Goal: Information Seeking & Learning: Check status

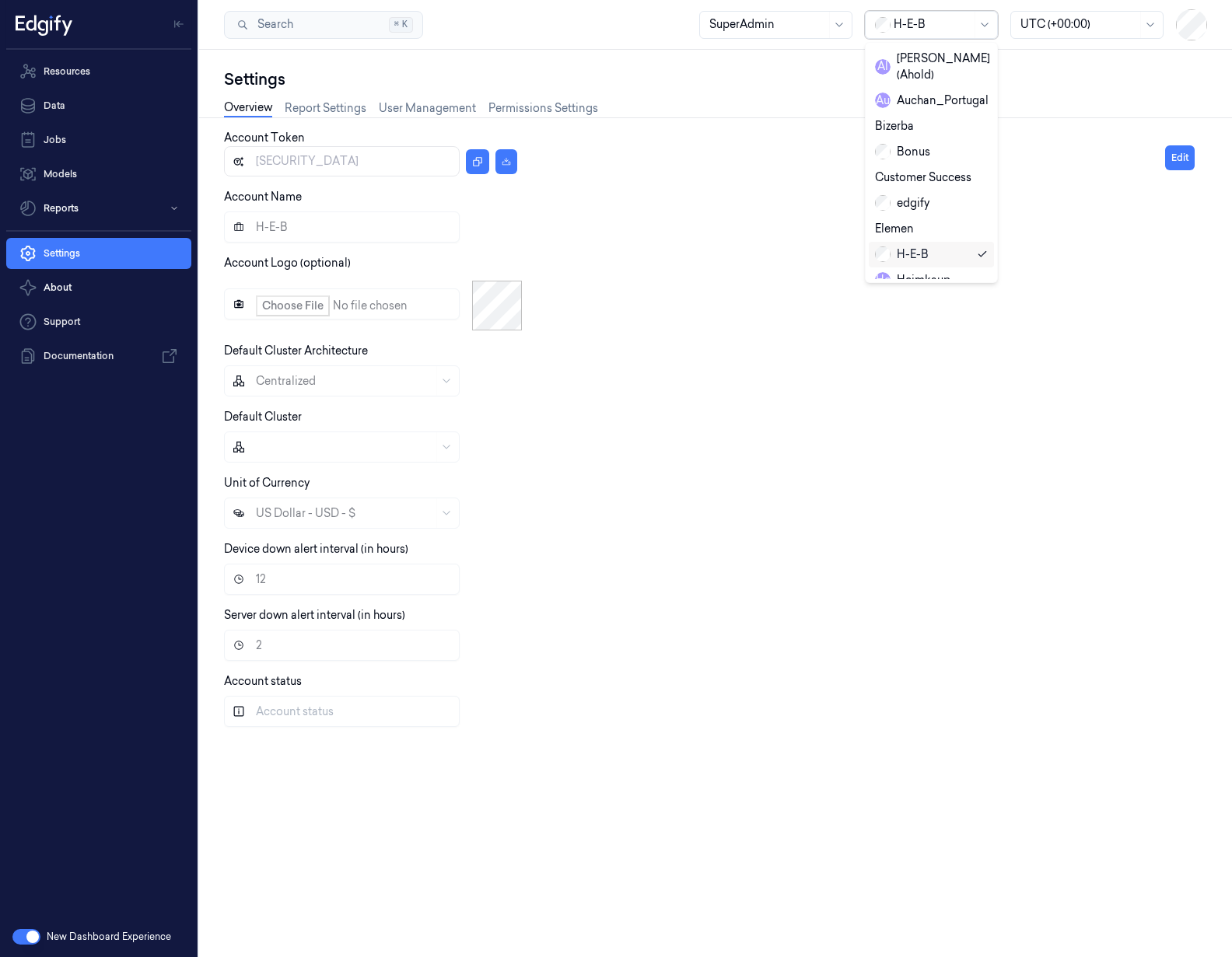
click at [925, 32] on div at bounding box center [932, 24] width 78 height 16
type input "[PERSON_NAME]"
click at [929, 60] on div "Sainsburys" at bounding box center [913, 59] width 78 height 16
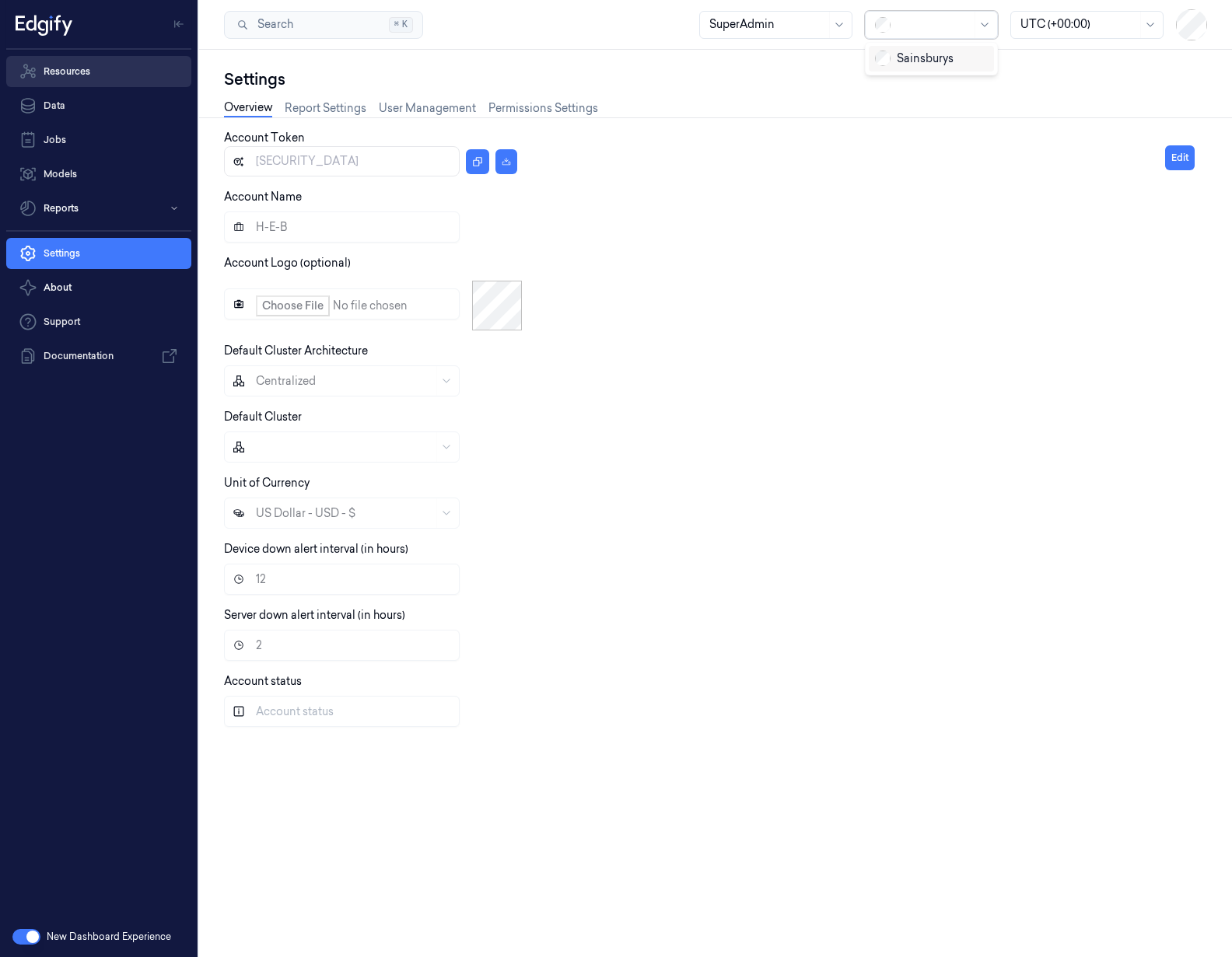
type input "[SECURITY_DATA]"
type input "Sainsburys"
type input "24"
type input "Rollout"
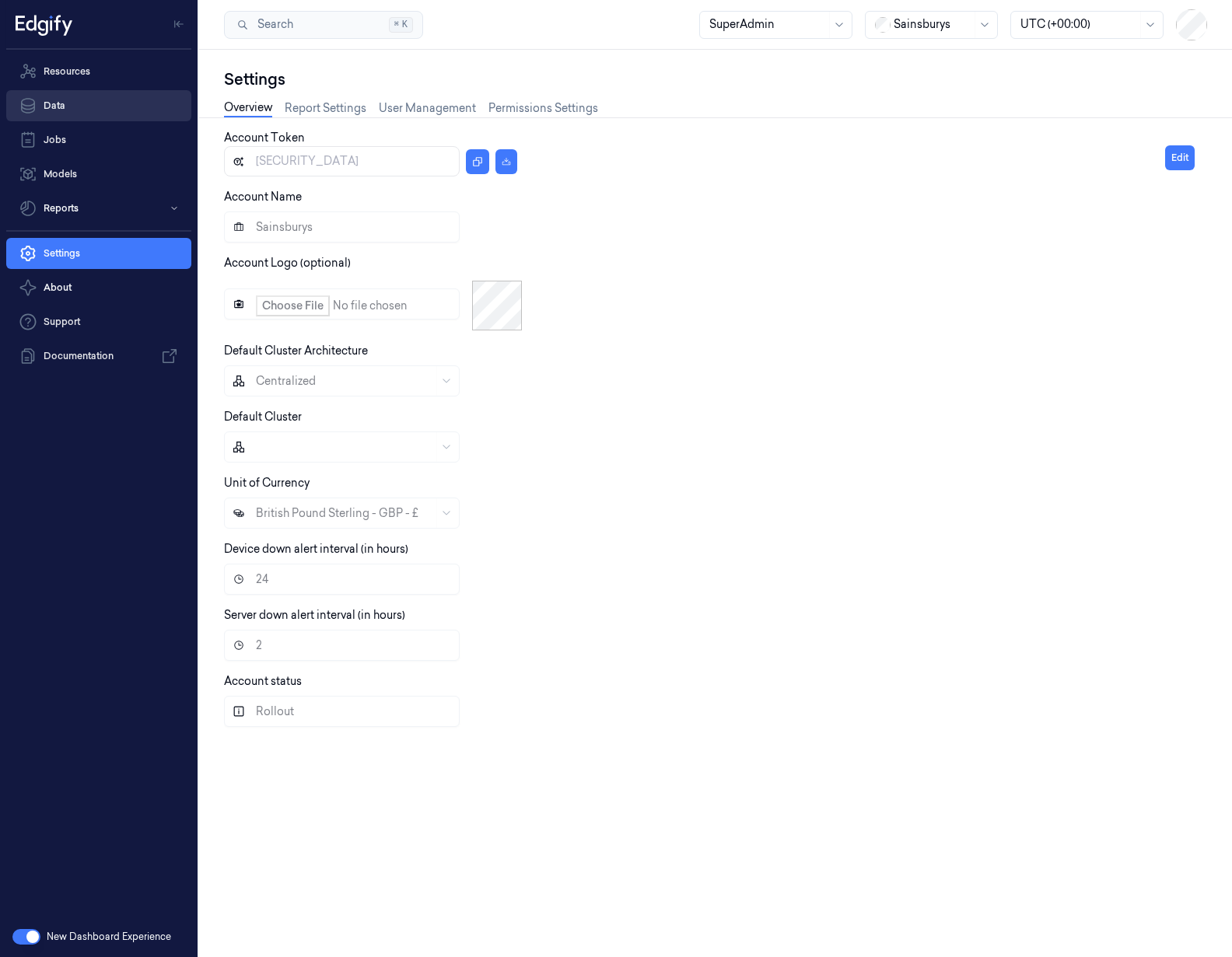
click at [81, 110] on link "Data" at bounding box center [99, 106] width 185 height 31
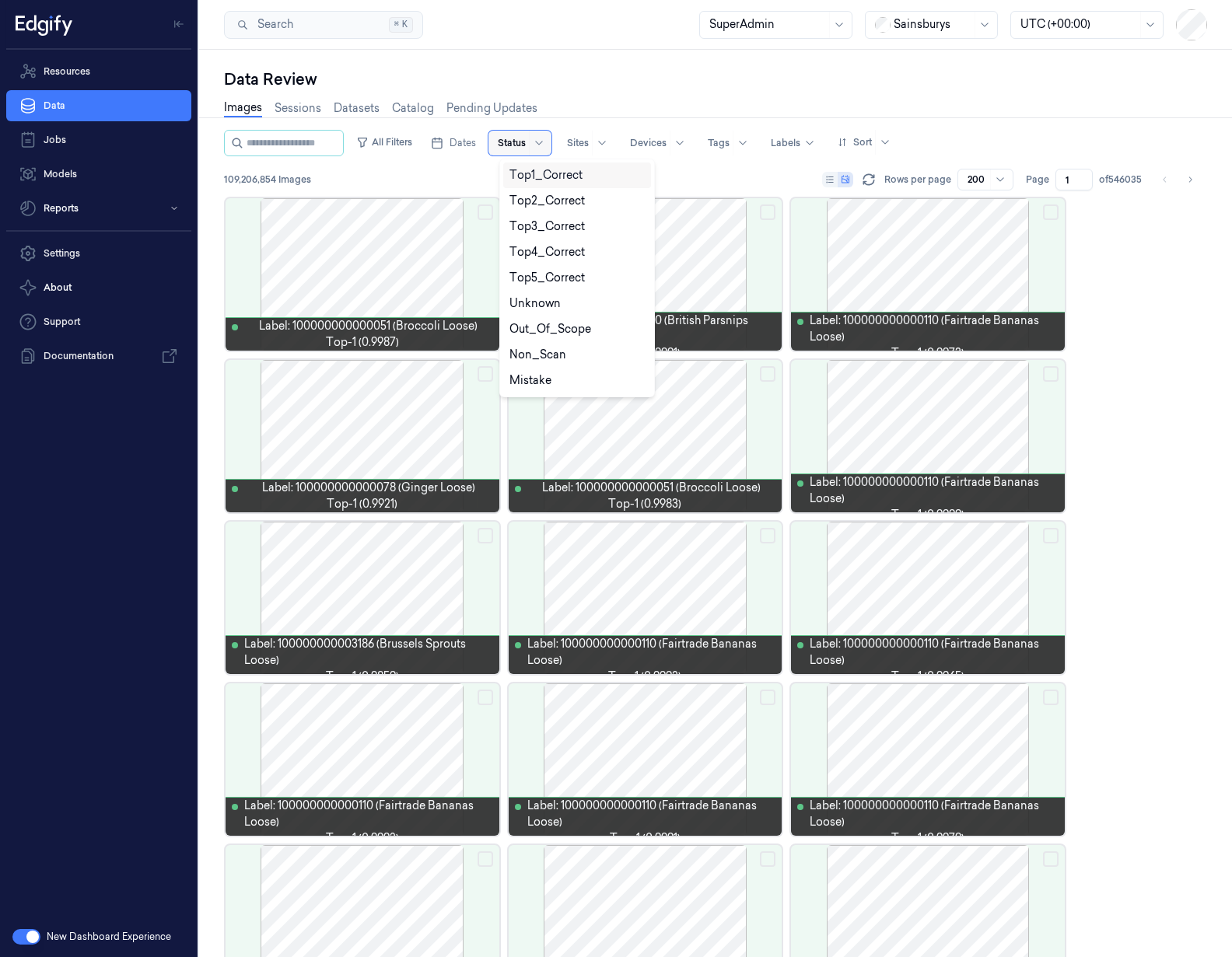
click at [519, 147] on div at bounding box center [512, 143] width 28 height 14
click at [553, 301] on div "Unknown" at bounding box center [535, 304] width 51 height 16
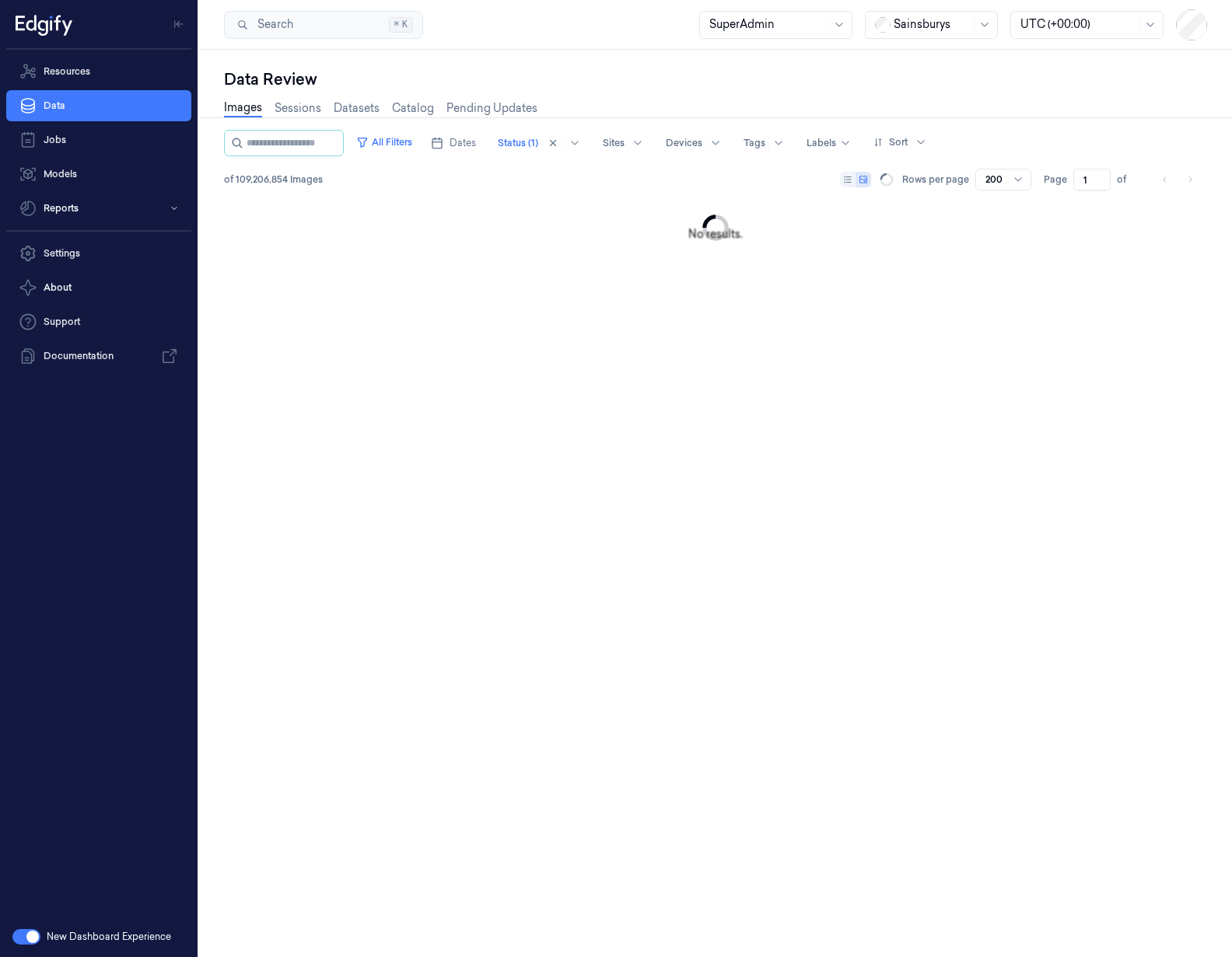
click at [869, 95] on div "Images Sessions Datasets Catalog Pending Updates" at bounding box center [715, 110] width 983 height 40
click at [411, 142] on button "All Filters" at bounding box center [383, 142] width 68 height 25
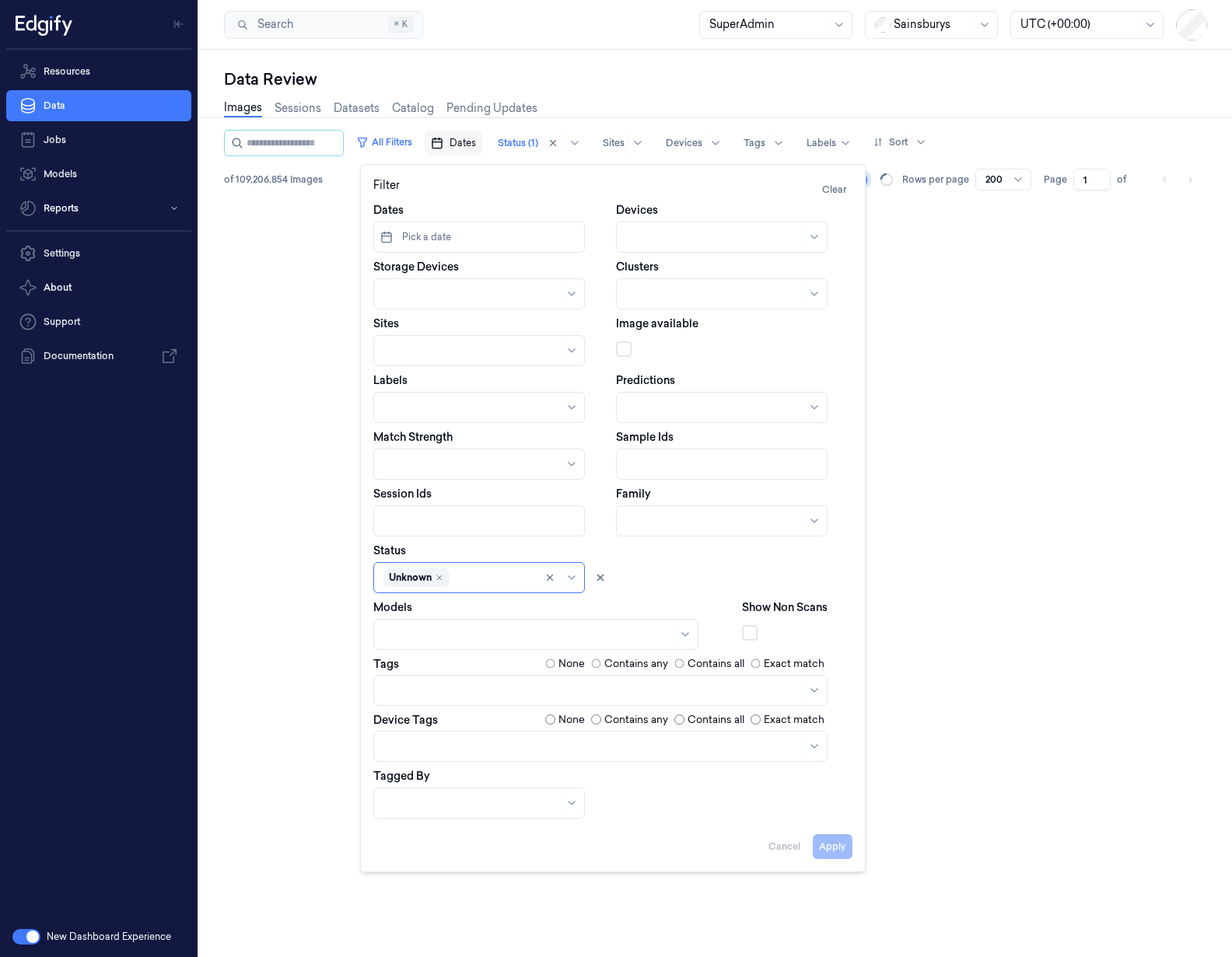
click at [471, 144] on span "Dates" at bounding box center [462, 143] width 27 height 14
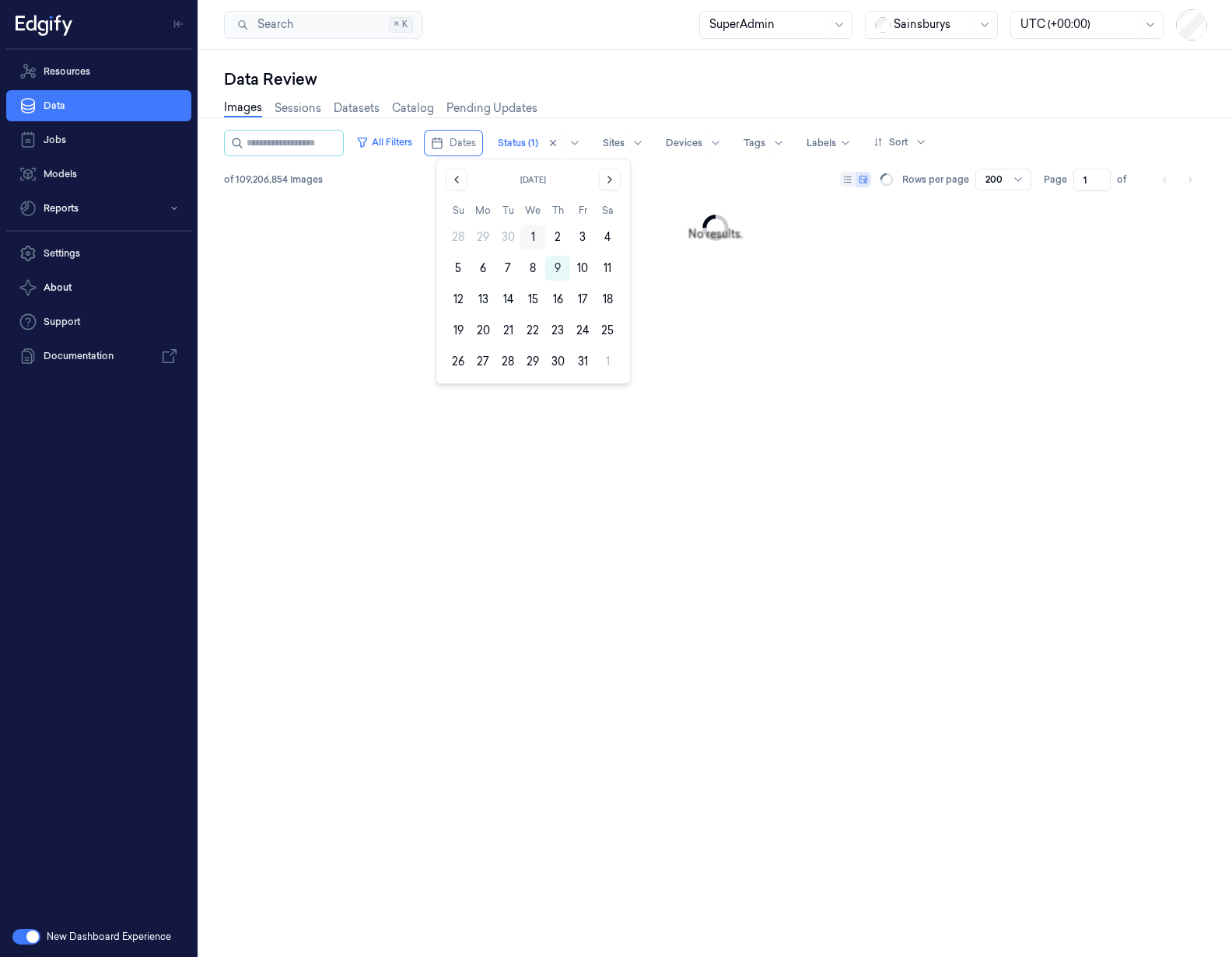
click at [536, 236] on button "1" at bounding box center [533, 237] width 25 height 25
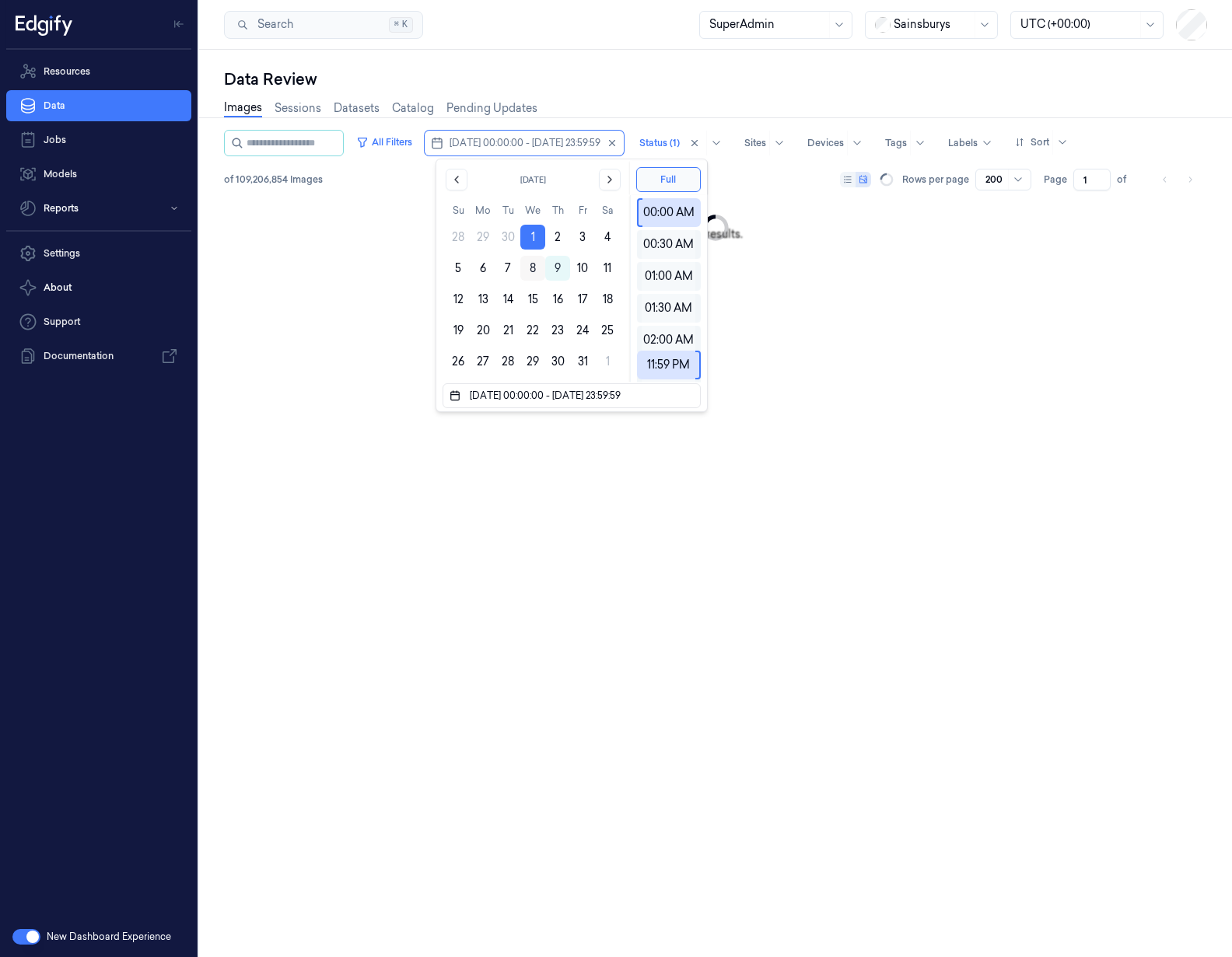
click at [532, 261] on button "8" at bounding box center [533, 268] width 25 height 25
type input "[DATE] 00:00:00 - [DATE] 23:59:59"
click at [586, 81] on div "Data Review" at bounding box center [715, 79] width 983 height 22
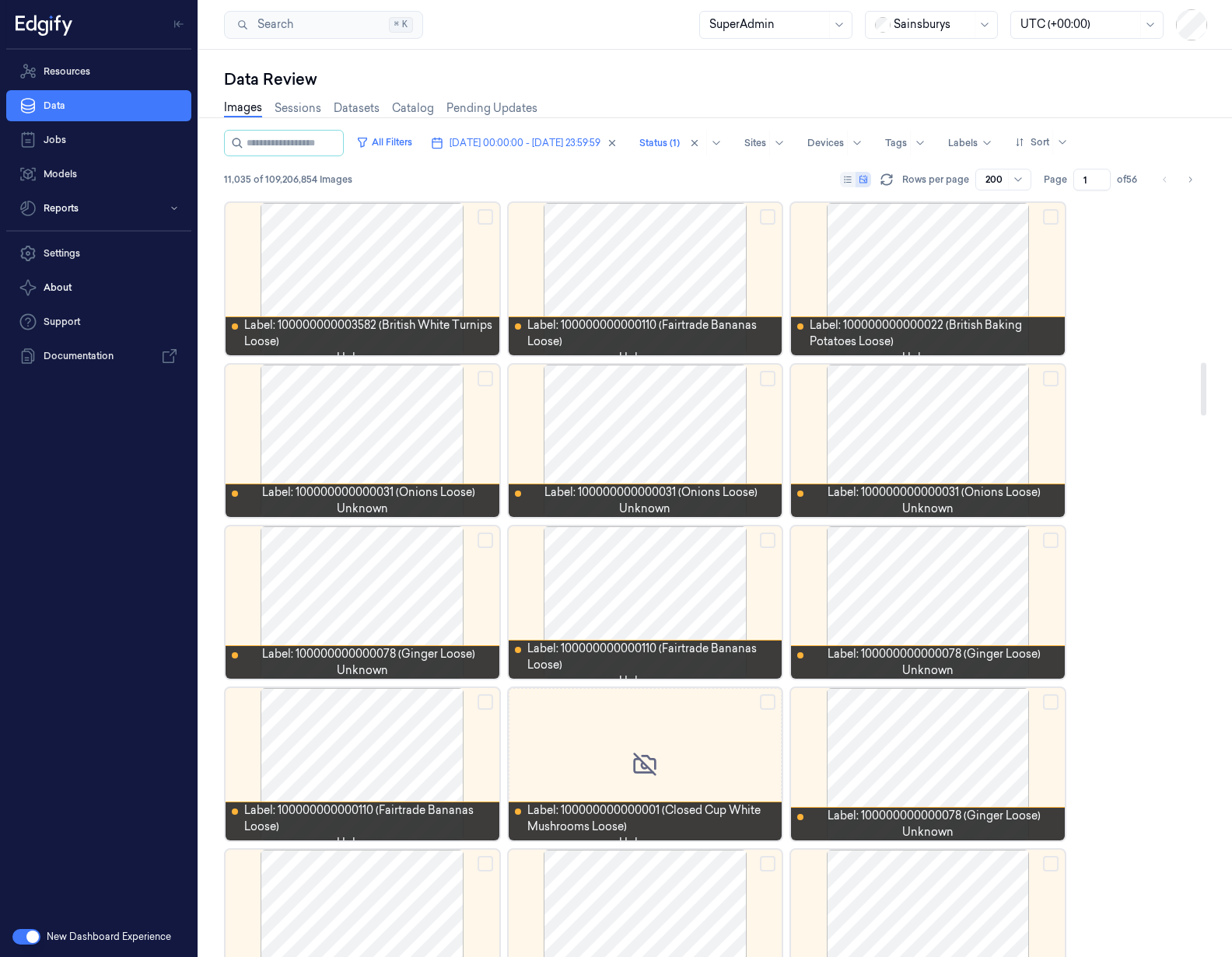
scroll to position [2356, 0]
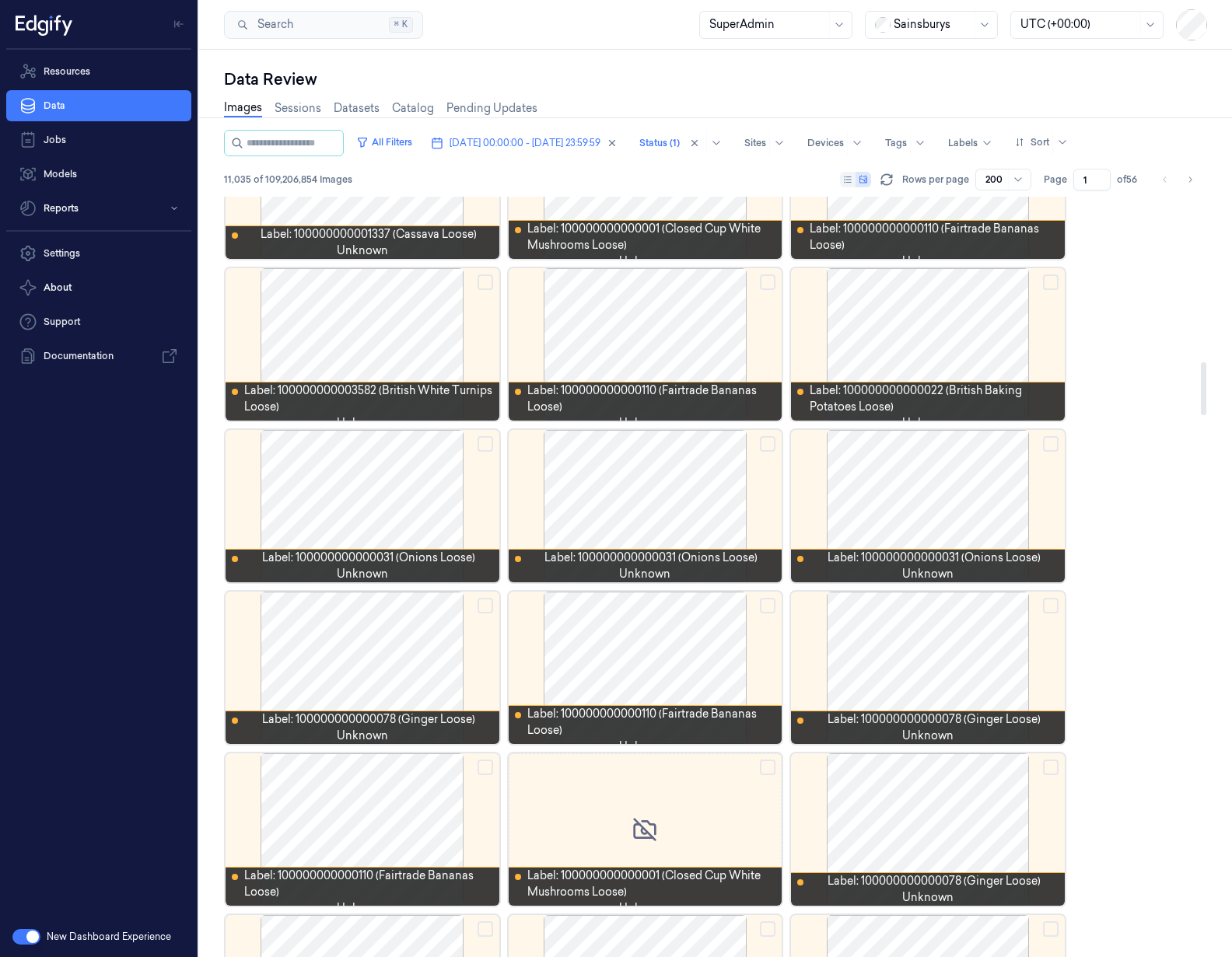
click at [912, 321] on div at bounding box center [928, 344] width 273 height 153
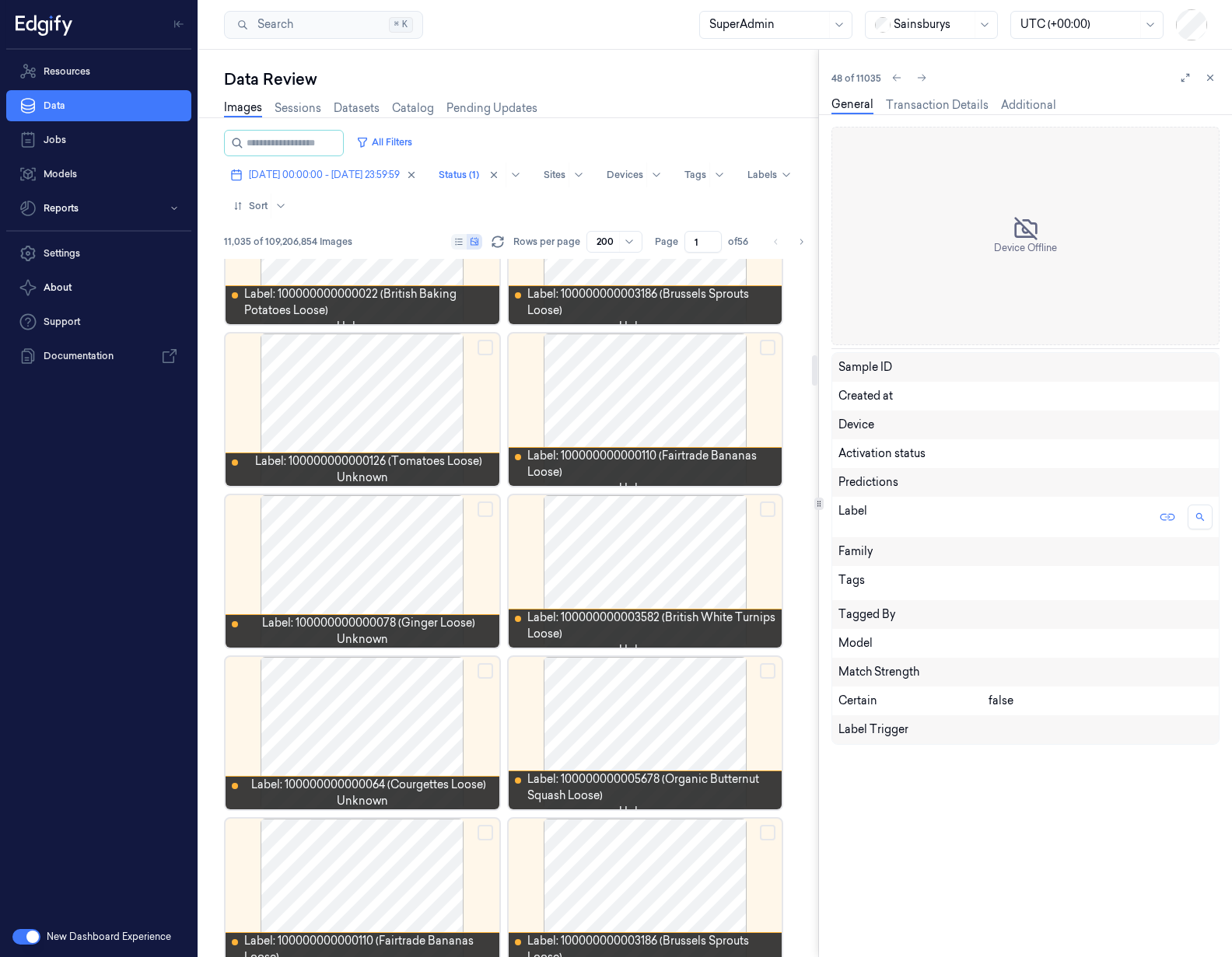
scroll to position [2124, 0]
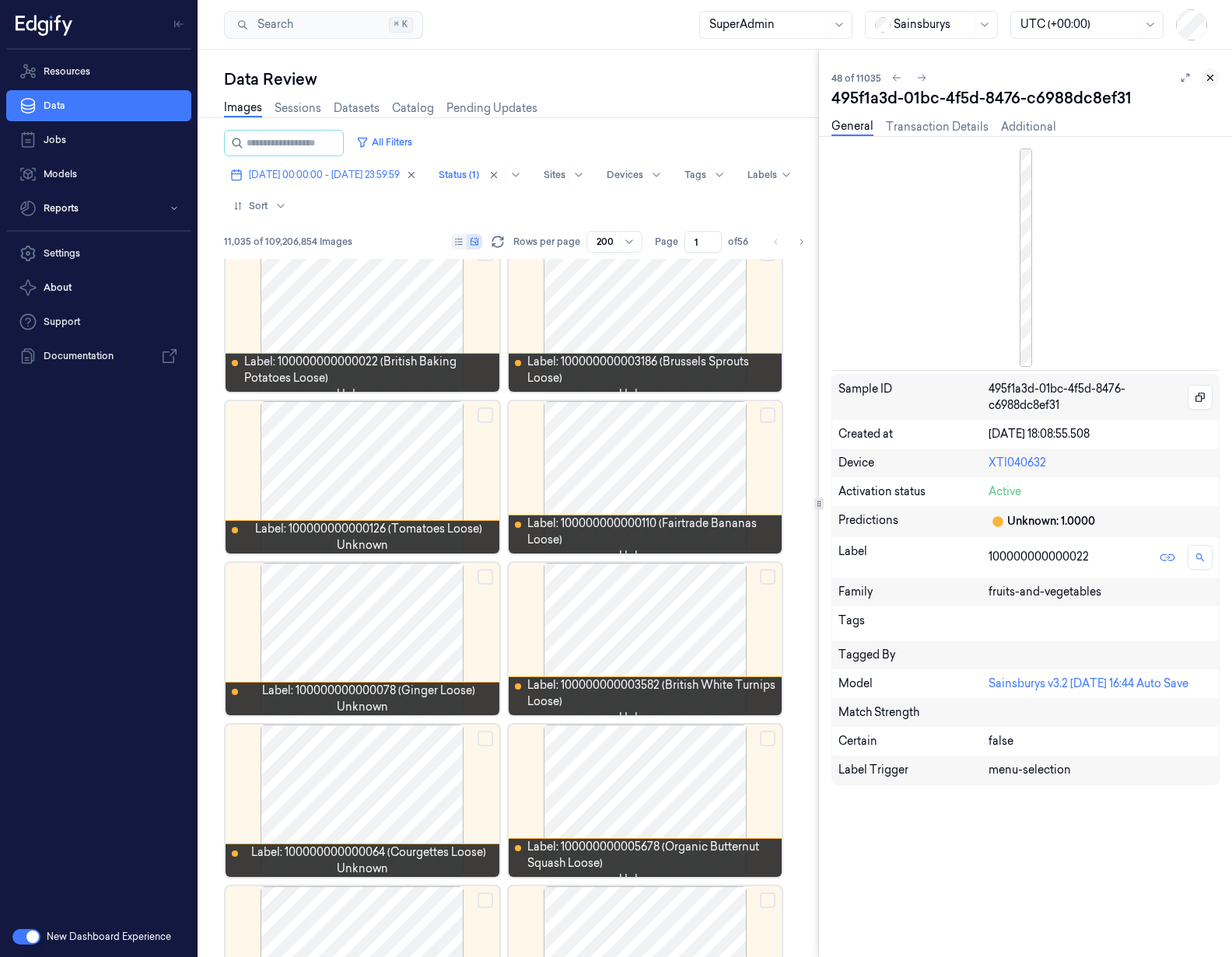
click at [1210, 76] on icon at bounding box center [1210, 78] width 5 height 5
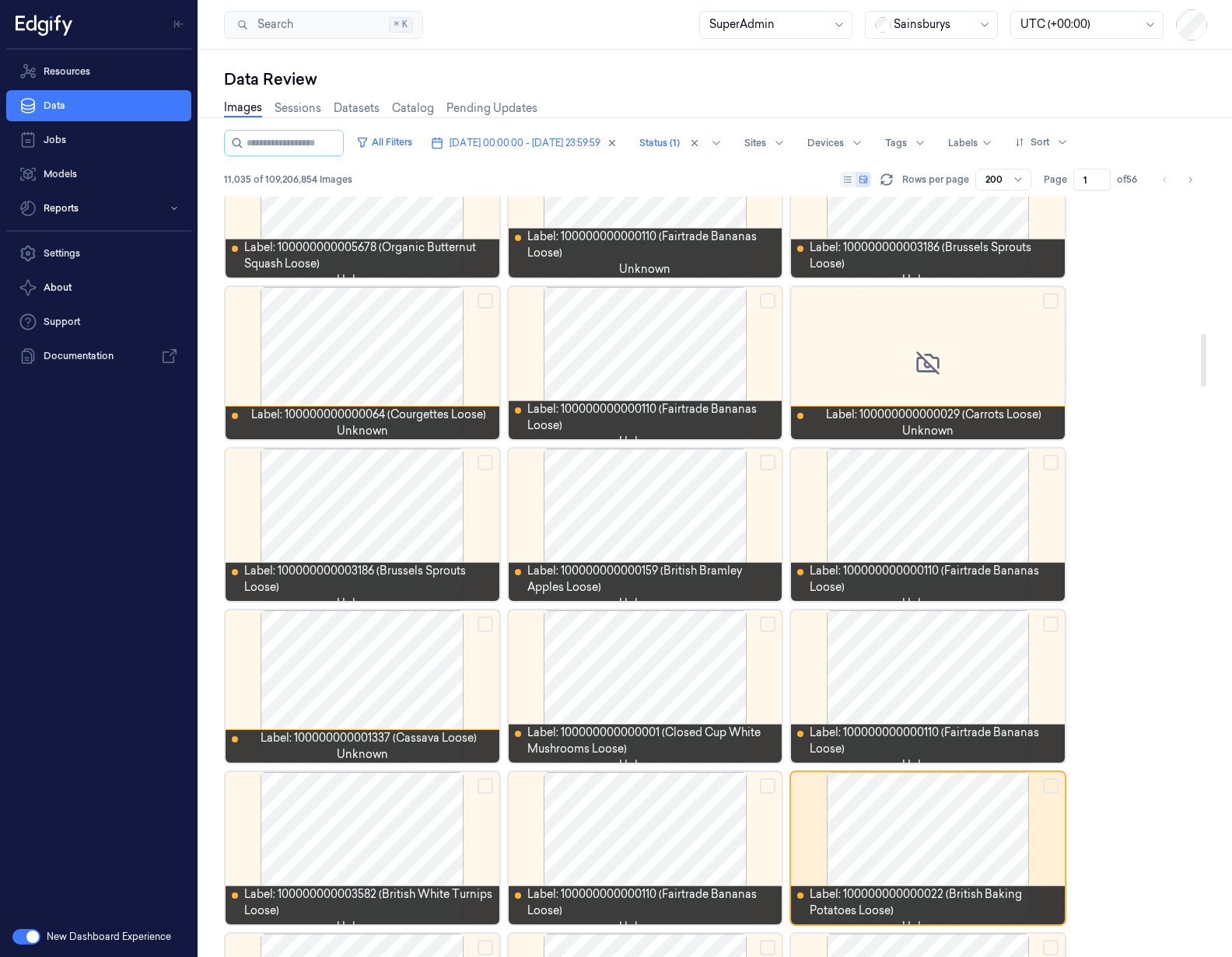
scroll to position [2205, 0]
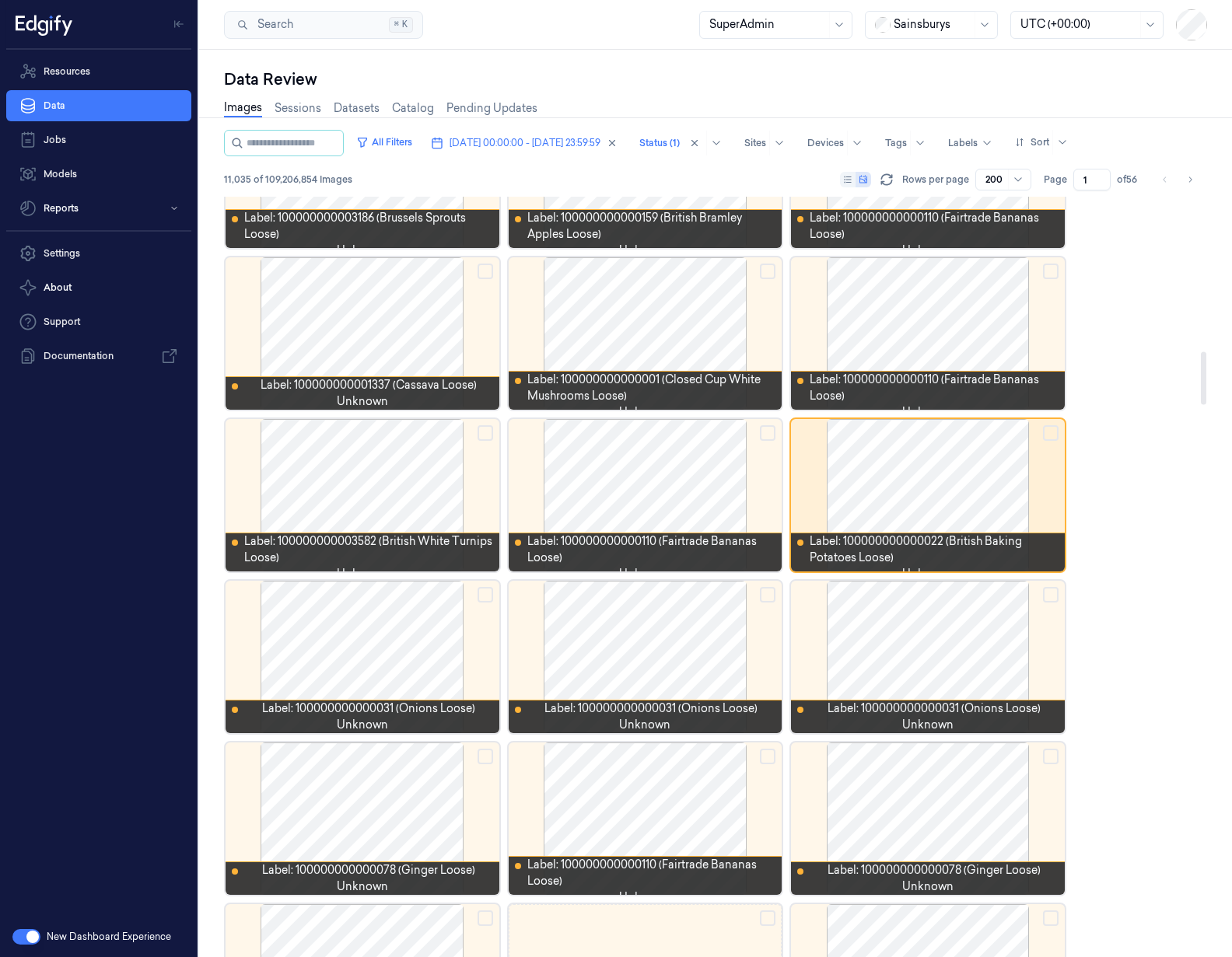
click at [932, 480] on div at bounding box center [928, 495] width 273 height 153
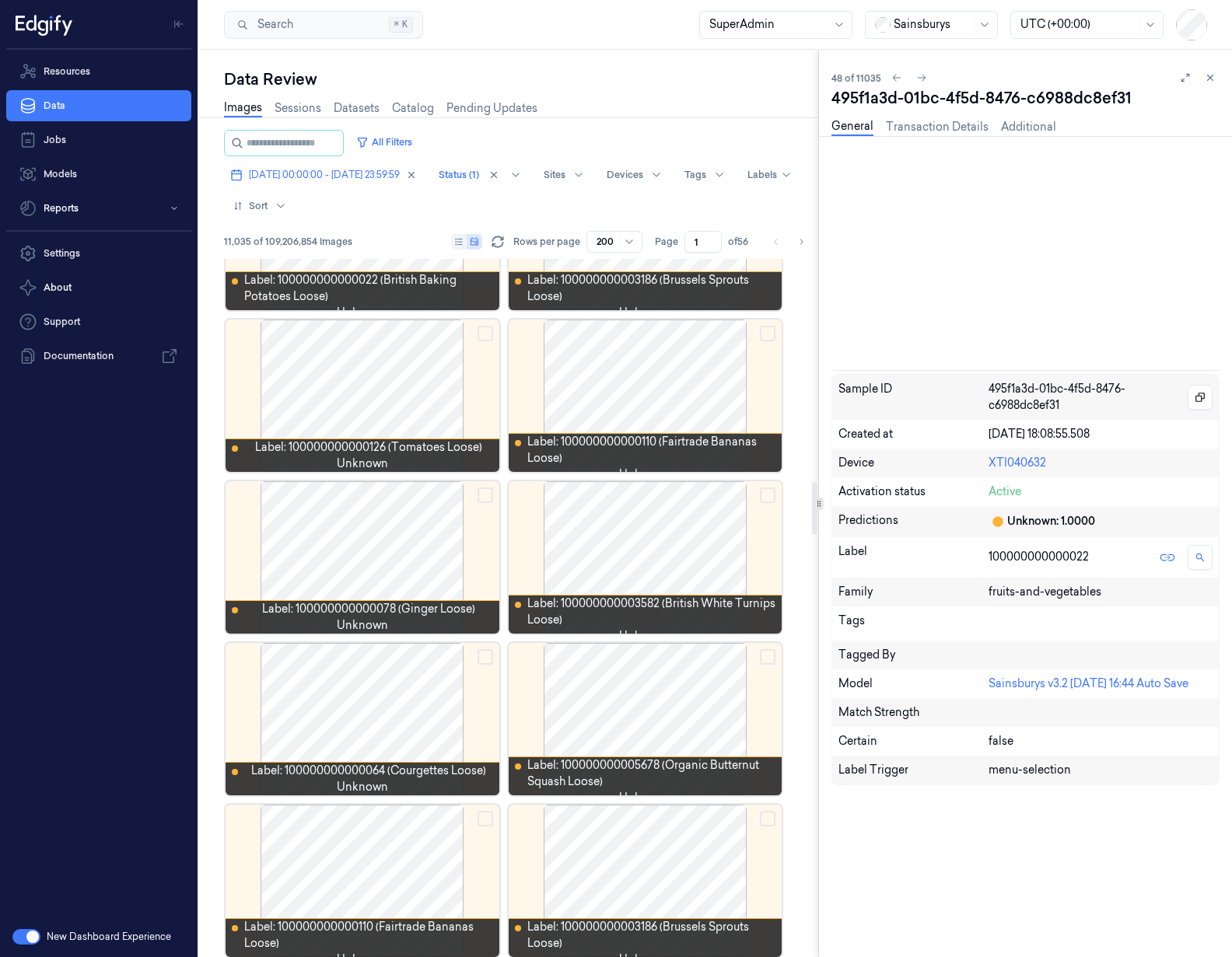
scroll to position [3176, 0]
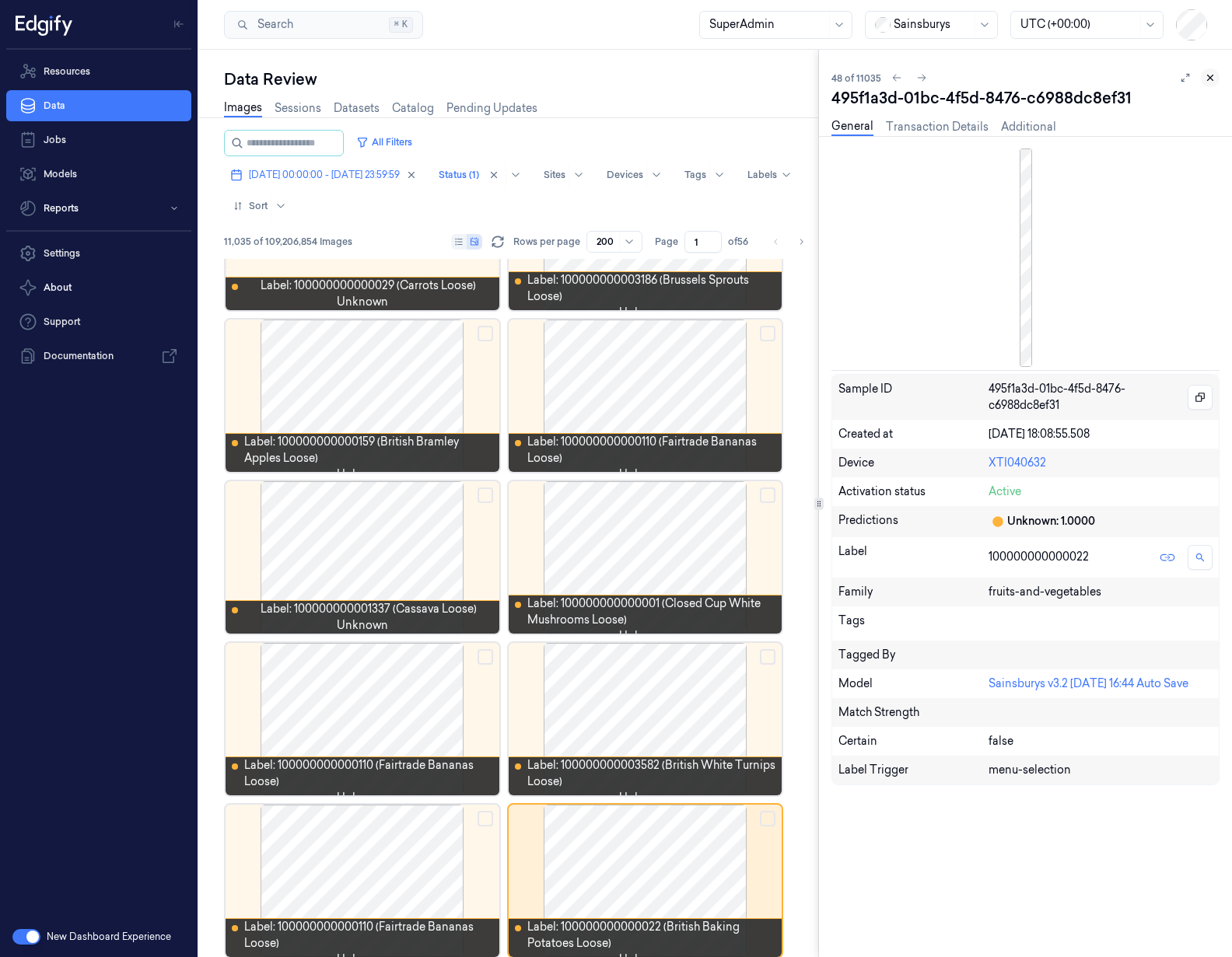
click at [1211, 71] on button at bounding box center [1209, 77] width 19 height 19
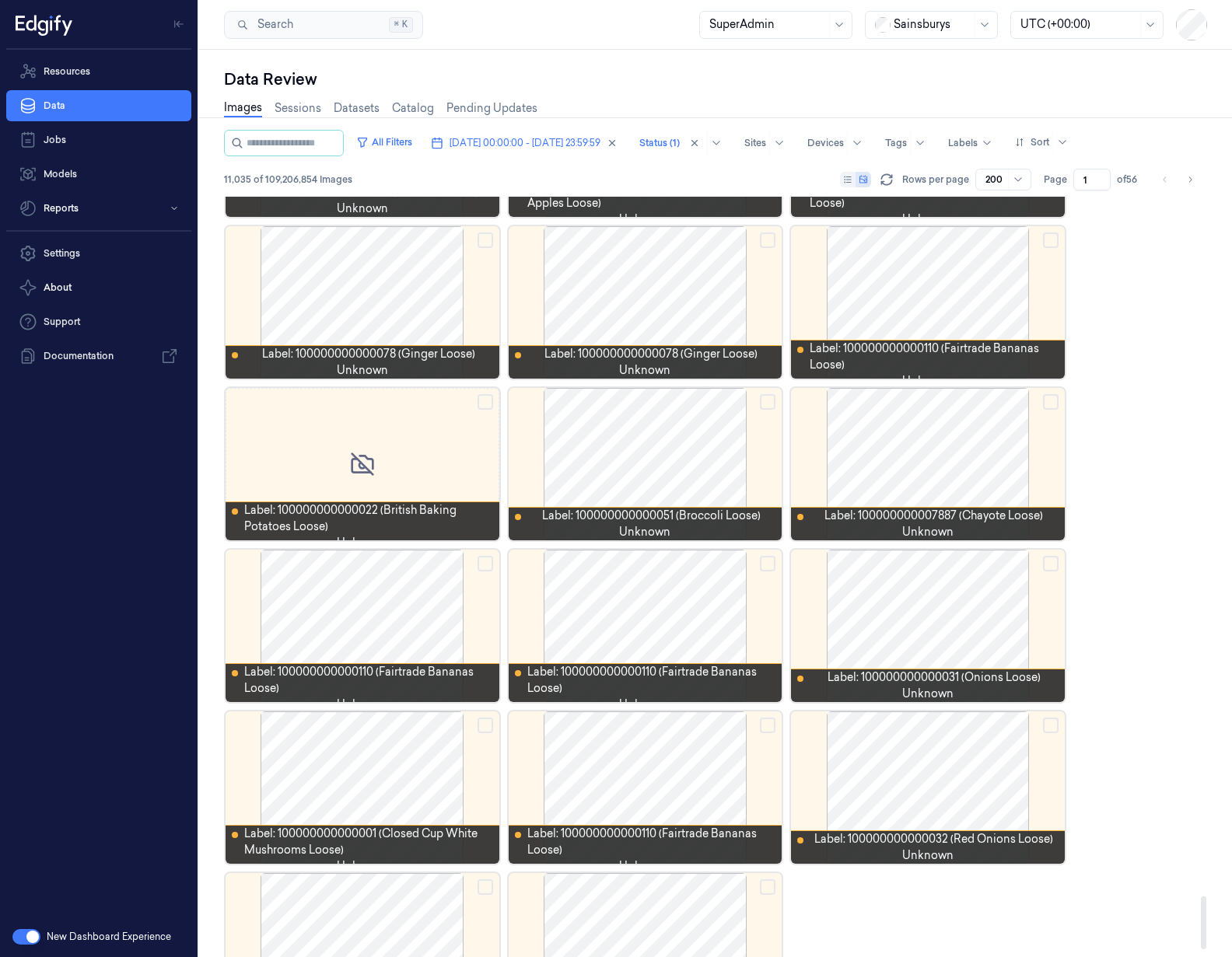
scroll to position [9985, 0]
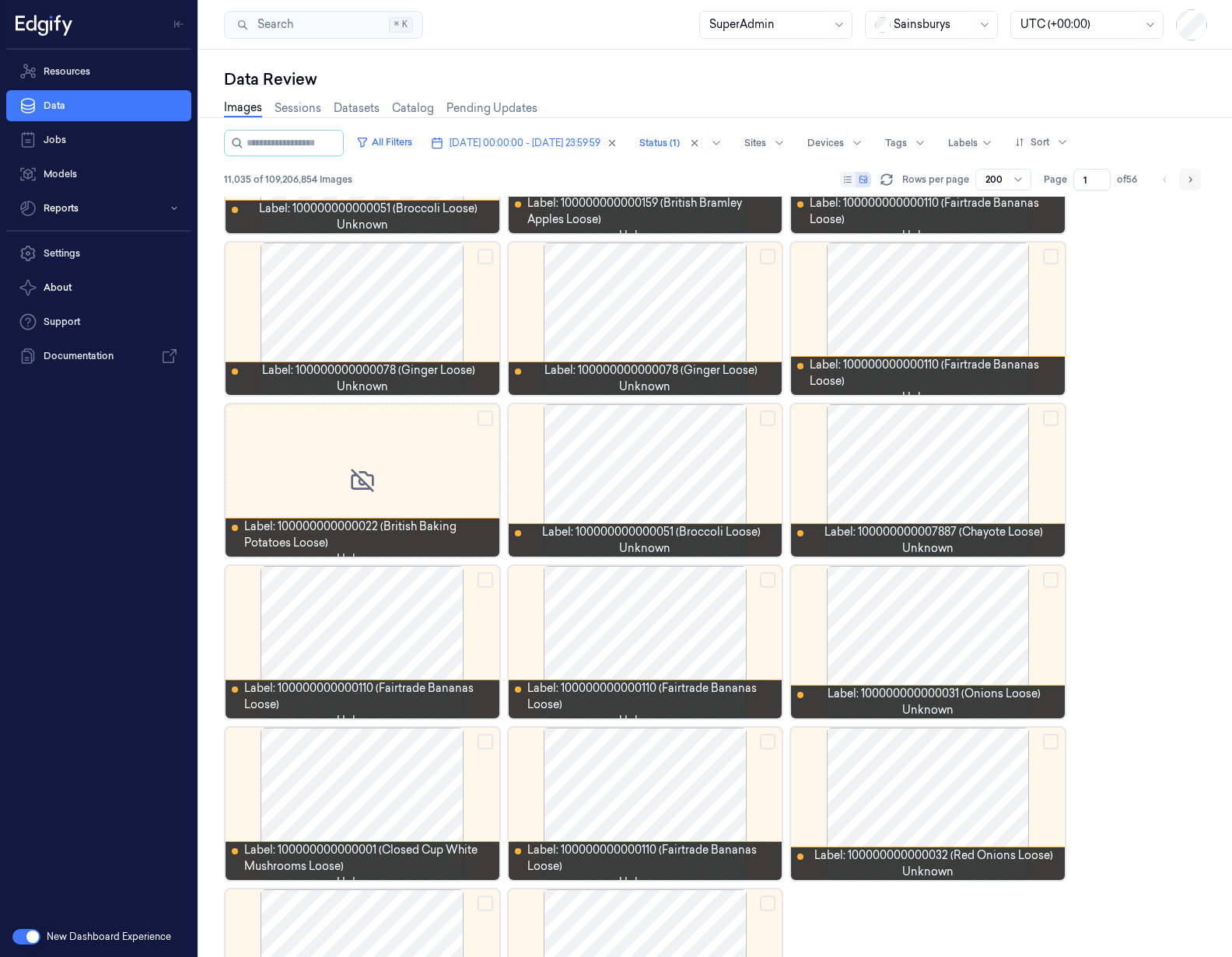
click at [1194, 180] on button "Go to next page" at bounding box center [1189, 179] width 22 height 22
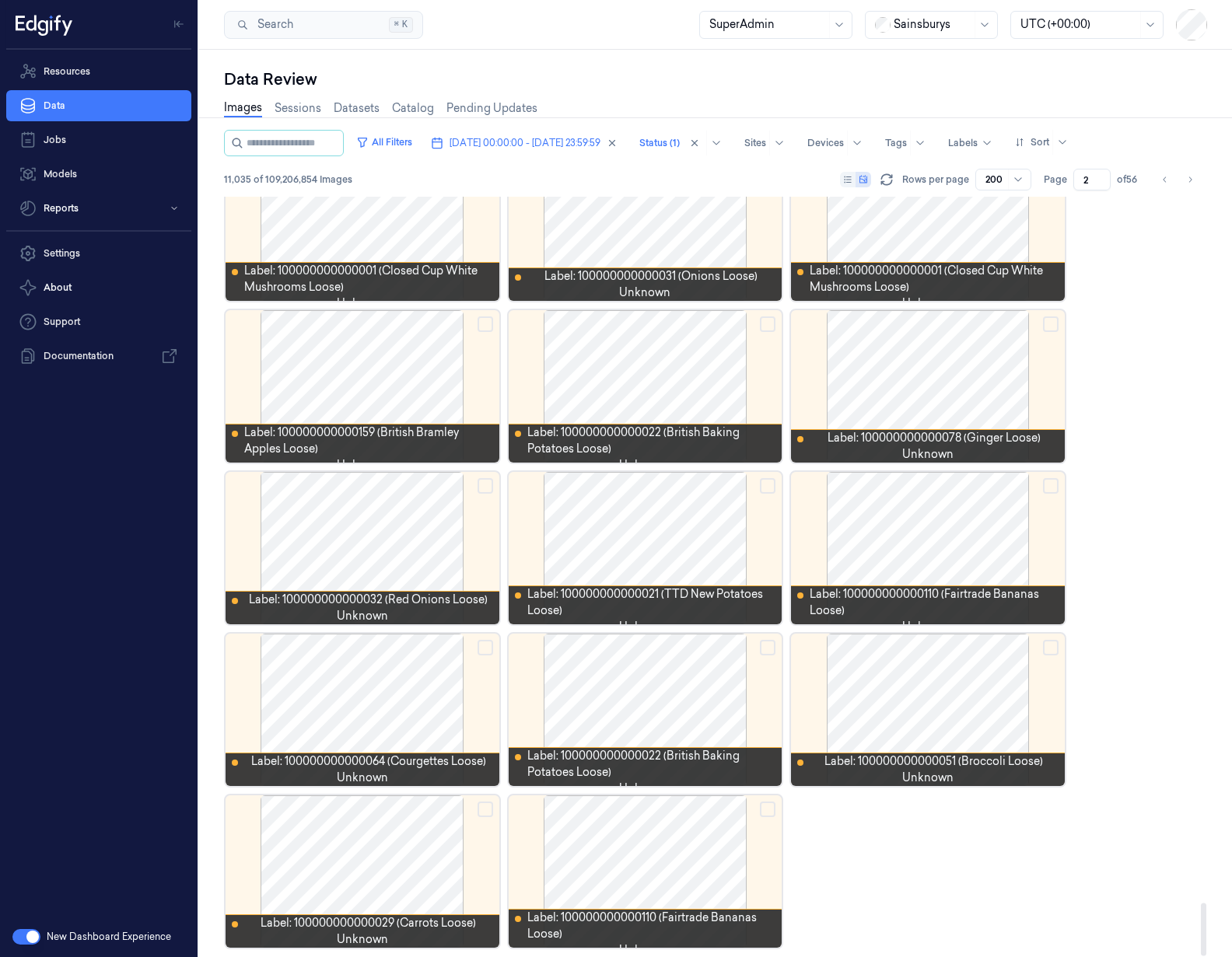
scroll to position [10083, 0]
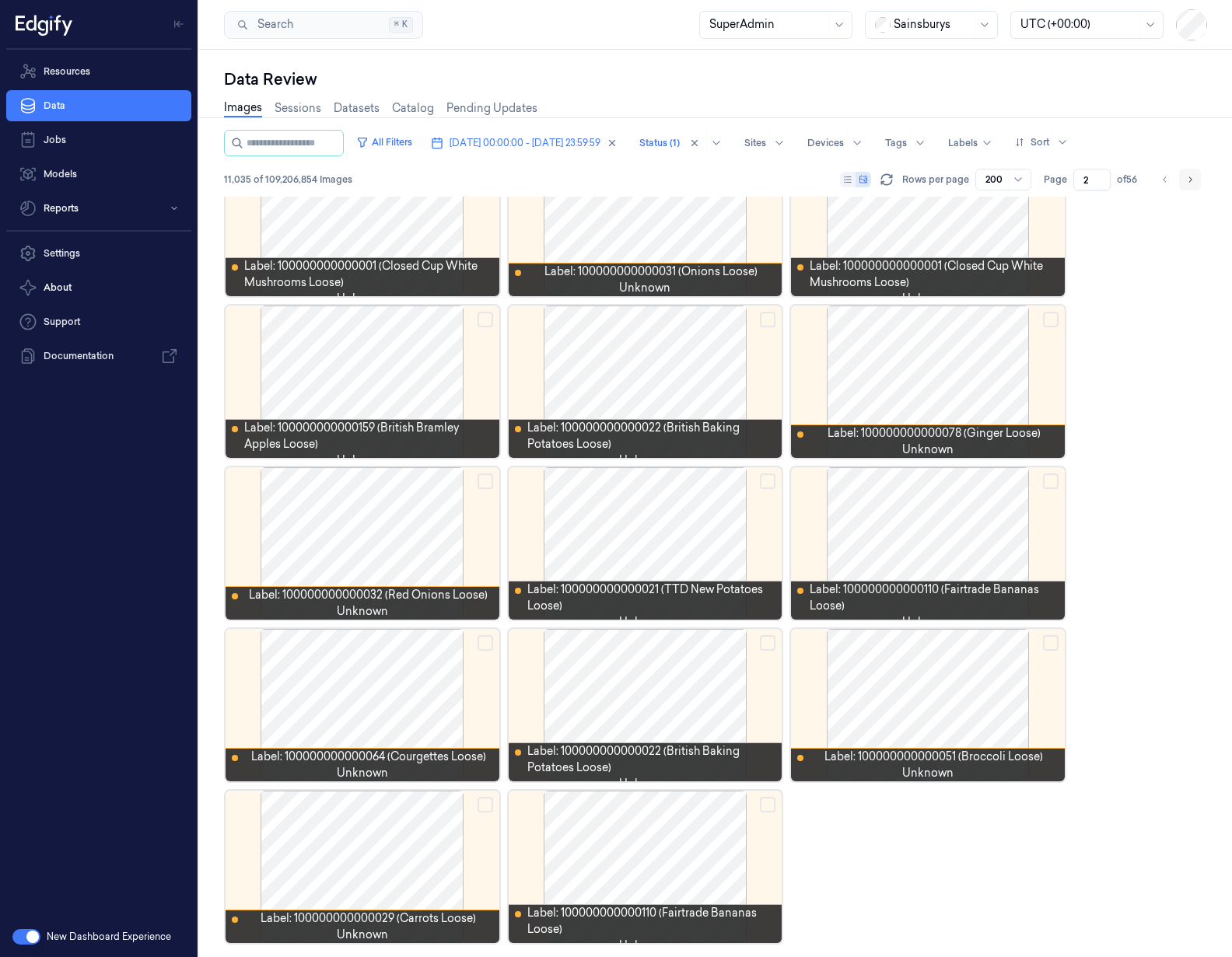
click at [1190, 184] on icon "Go to next page" at bounding box center [1189, 179] width 10 height 12
type input "3"
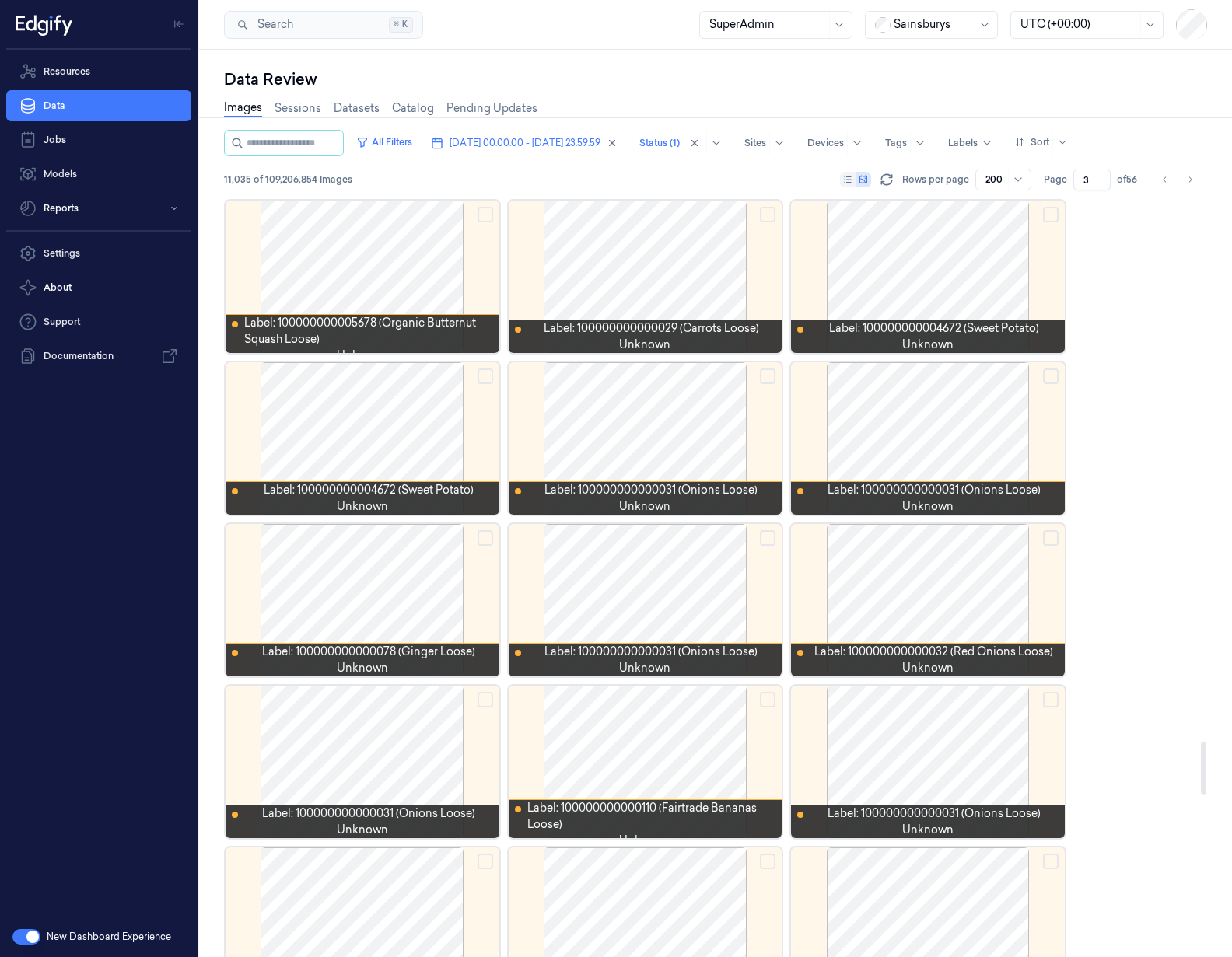
scroll to position [9072, 0]
